Goal: Task Accomplishment & Management: Complete application form

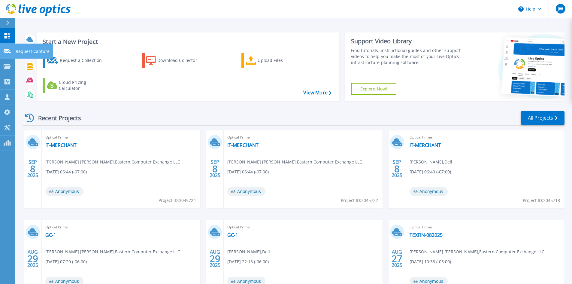
click at [11, 50] on link "Request Capture Request Capture" at bounding box center [7, 51] width 15 height 15
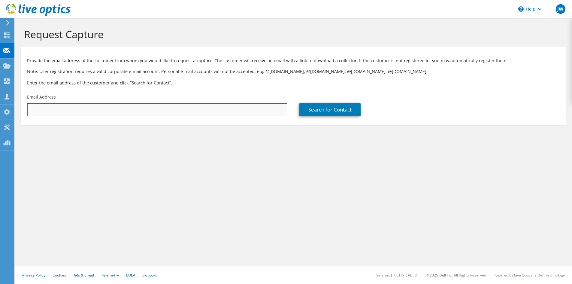
click at [67, 107] on input "text" at bounding box center [157, 109] width 260 height 13
paste input "pescobar@cunninghamhome.org"
type input "pescobar@cunninghamhome.org"
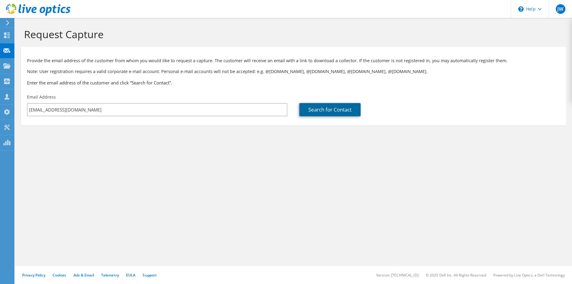
click at [318, 112] on link "Search for Contact" at bounding box center [329, 109] width 61 height 13
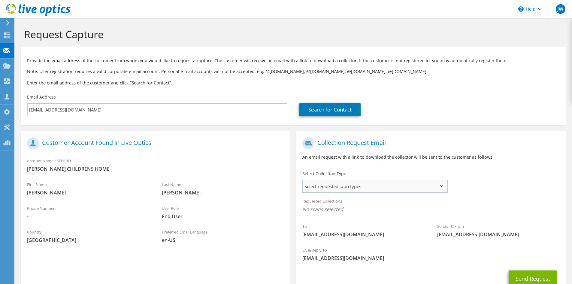
click at [361, 191] on span "Select requested scan types" at bounding box center [375, 186] width 144 height 12
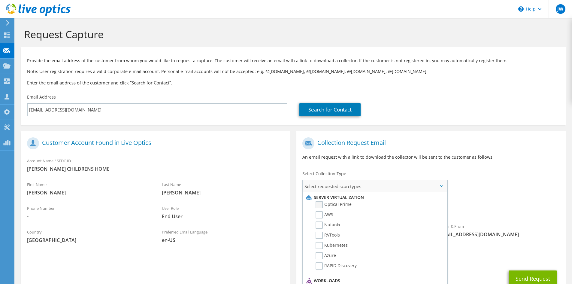
click at [343, 204] on label "Optical Prime" at bounding box center [333, 204] width 36 height 7
click at [0, 0] on input "Optical Prime" at bounding box center [0, 0] width 0 height 0
click at [411, 164] on div "Collection Request Email An email request with a link to download the collector…" at bounding box center [430, 150] width 269 height 33
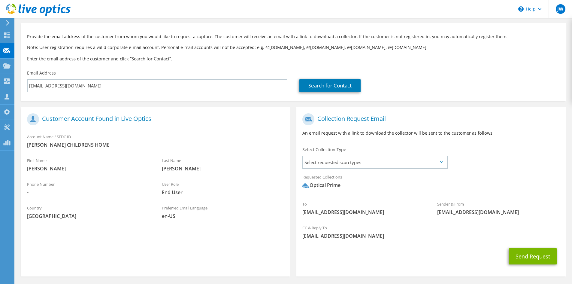
scroll to position [47, 0]
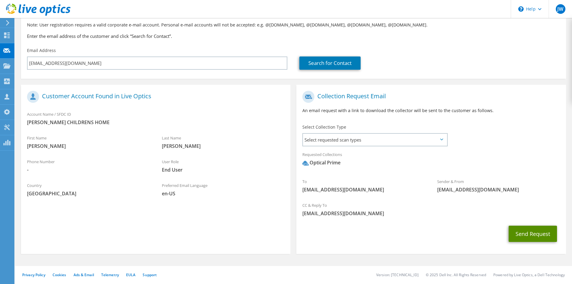
click at [536, 234] on button "Send Request" at bounding box center [532, 233] width 48 height 16
